Goal: Information Seeking & Learning: Learn about a topic

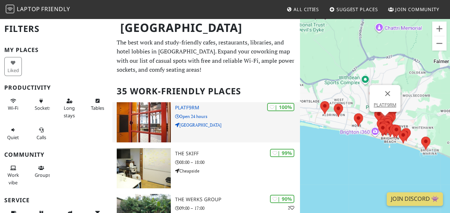
click at [202, 107] on h3 "PLATF9RM" at bounding box center [237, 108] width 125 height 6
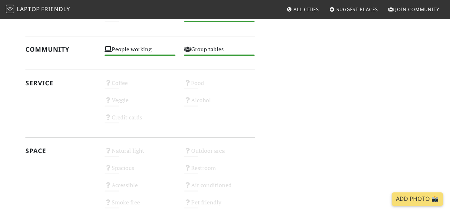
scroll to position [322, 0]
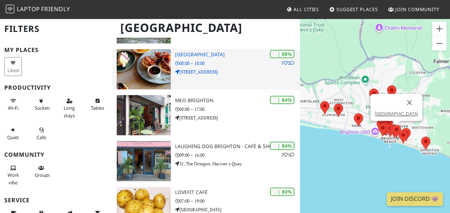
scroll to position [215, 0]
